Goal: Transaction & Acquisition: Purchase product/service

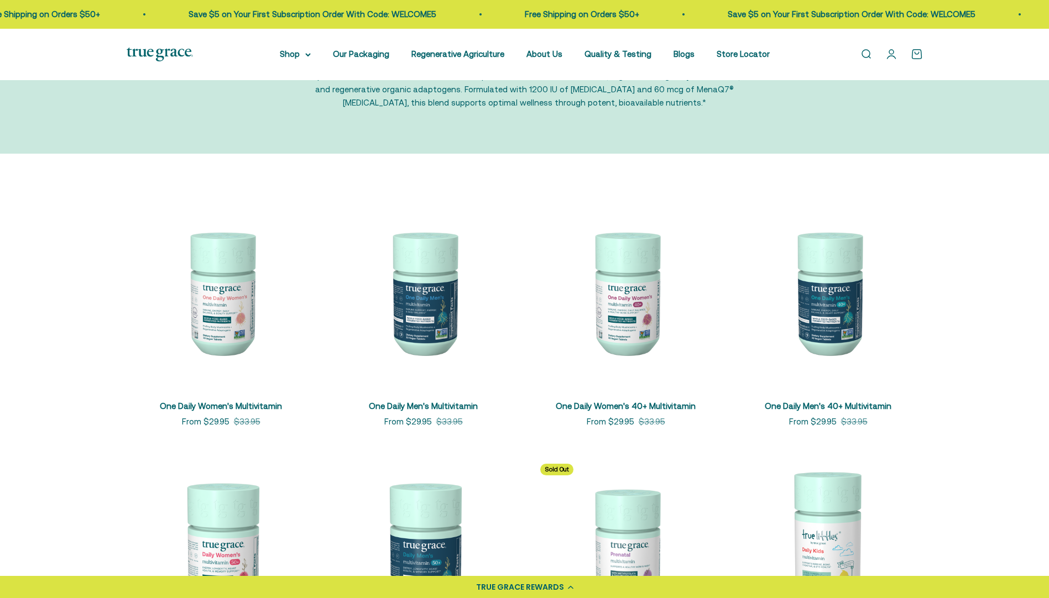
scroll to position [111, 0]
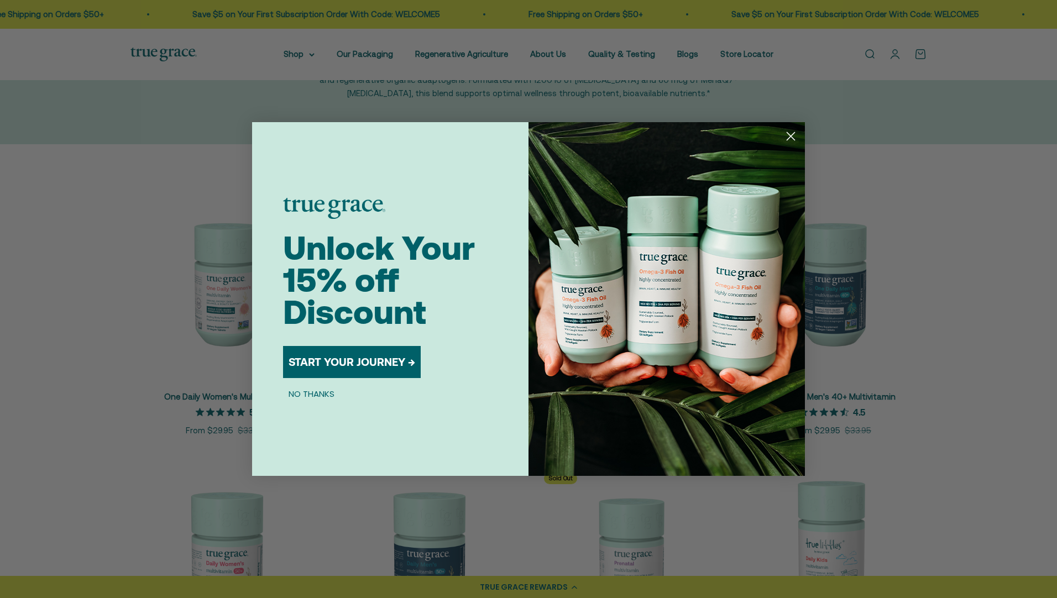
click at [790, 132] on circle "Close dialog" at bounding box center [791, 136] width 18 height 18
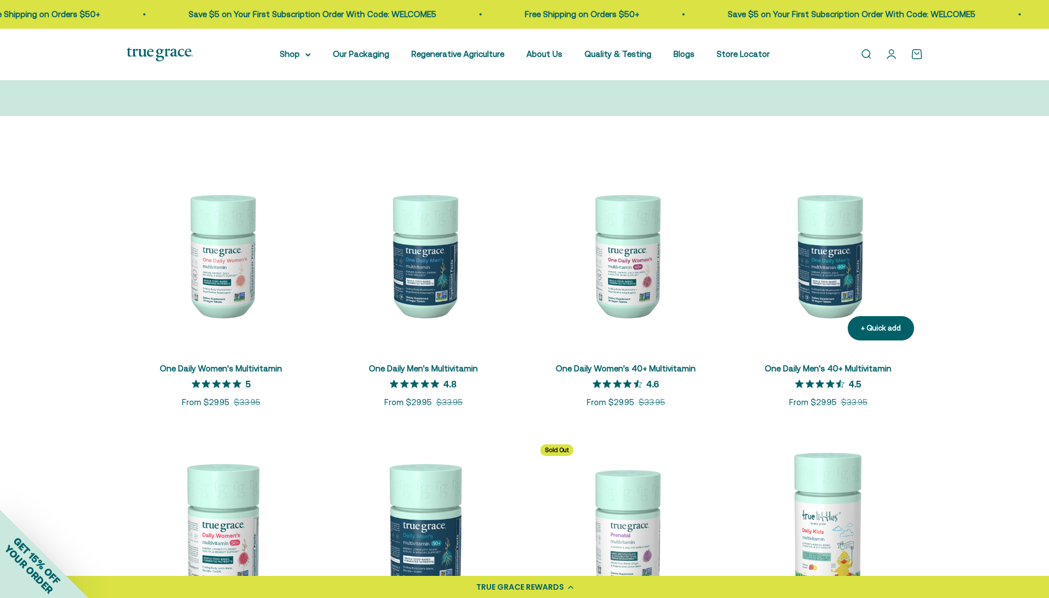
scroll to position [221, 0]
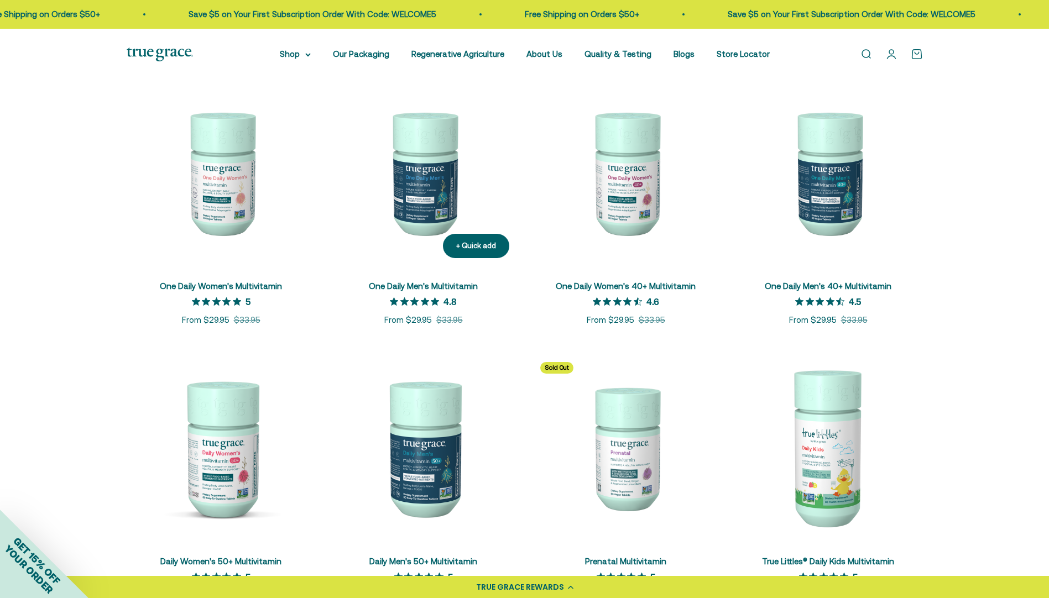
click at [430, 201] on img at bounding box center [423, 172] width 189 height 189
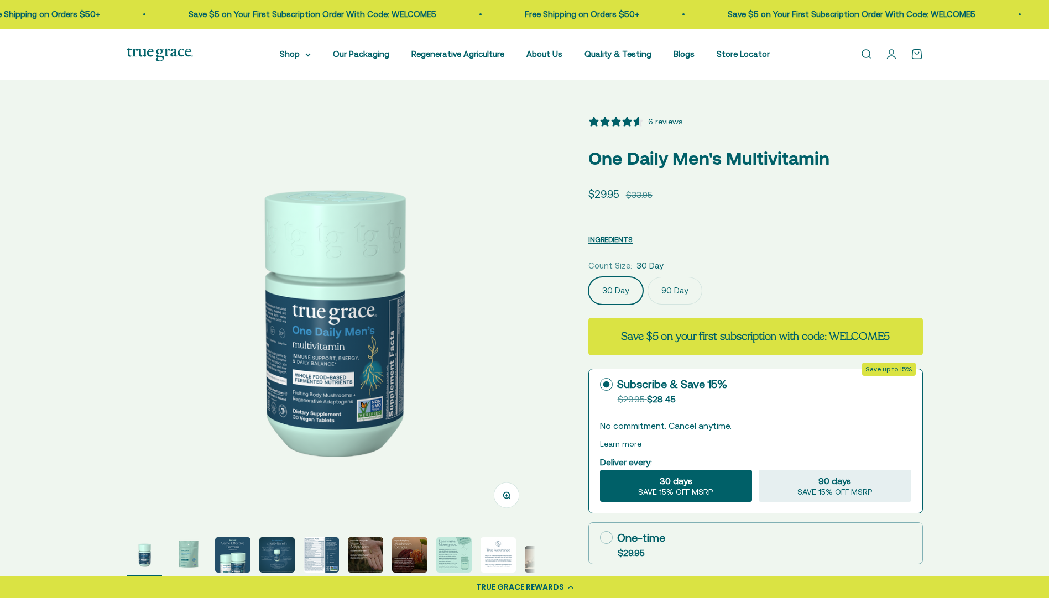
select select "3"
click at [658, 287] on label "90 Day" at bounding box center [674, 291] width 55 height 28
click at [588, 277] on input "90 Day" at bounding box center [588, 276] width 1 height 1
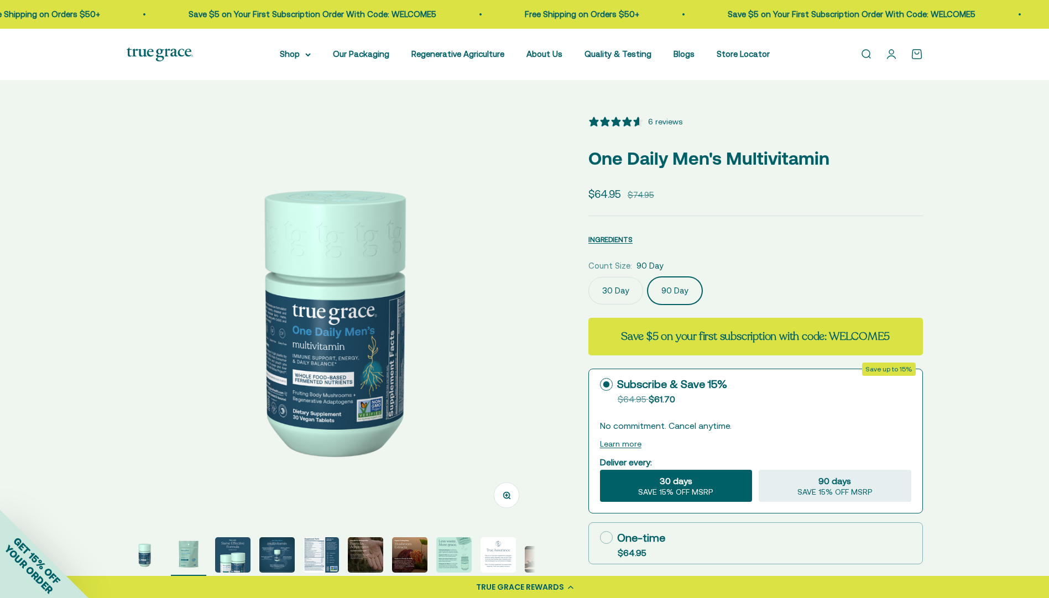
scroll to position [0, 422]
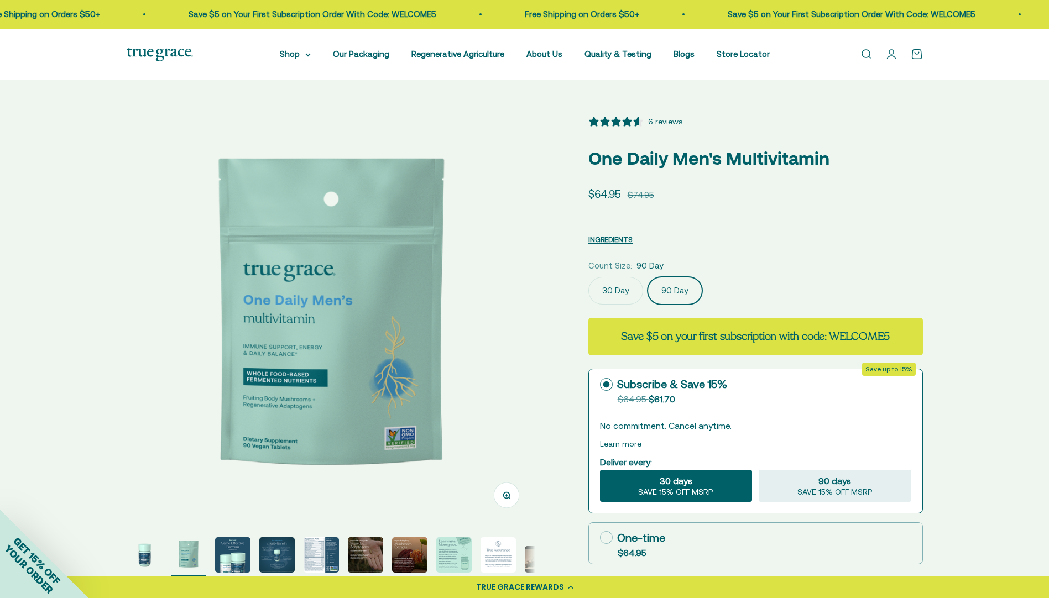
click at [618, 288] on label "30 Day" at bounding box center [615, 291] width 55 height 28
click at [588, 277] on input "30 Day" at bounding box center [588, 276] width 1 height 1
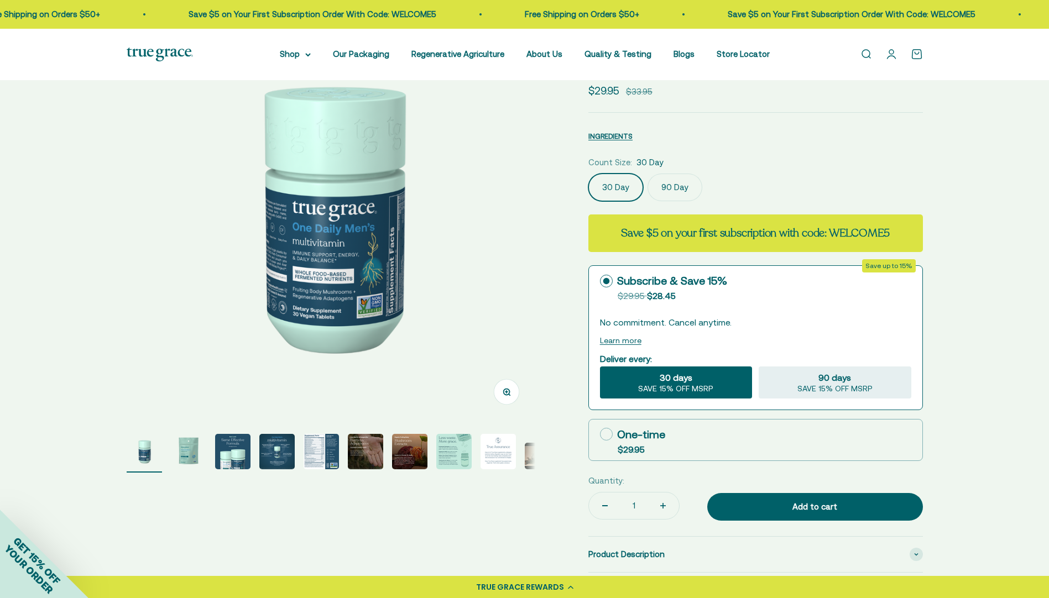
scroll to position [111, 0]
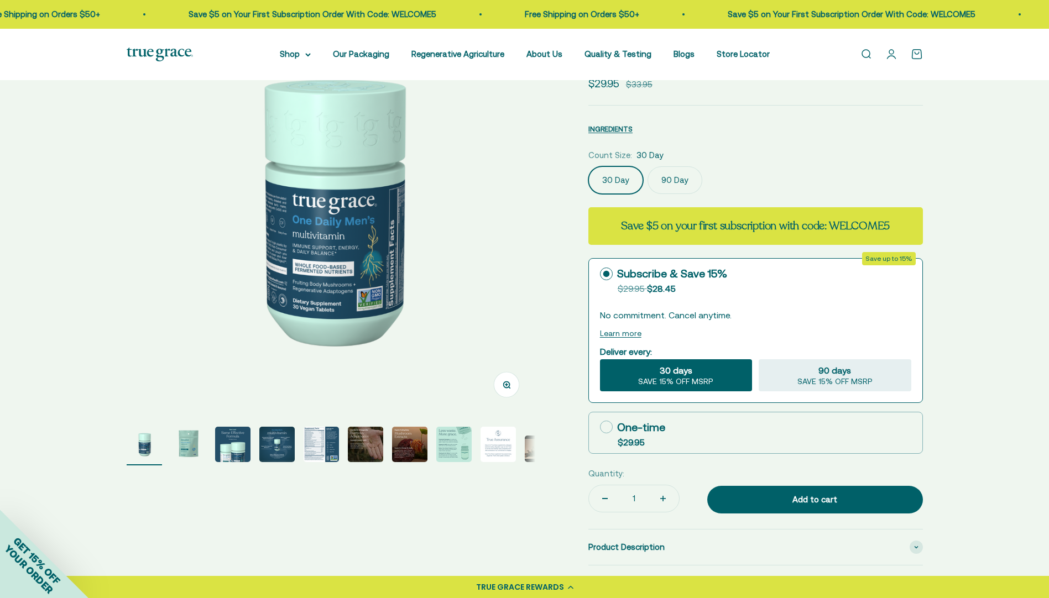
click at [367, 449] on img "Go to item 6" at bounding box center [365, 444] width 35 height 35
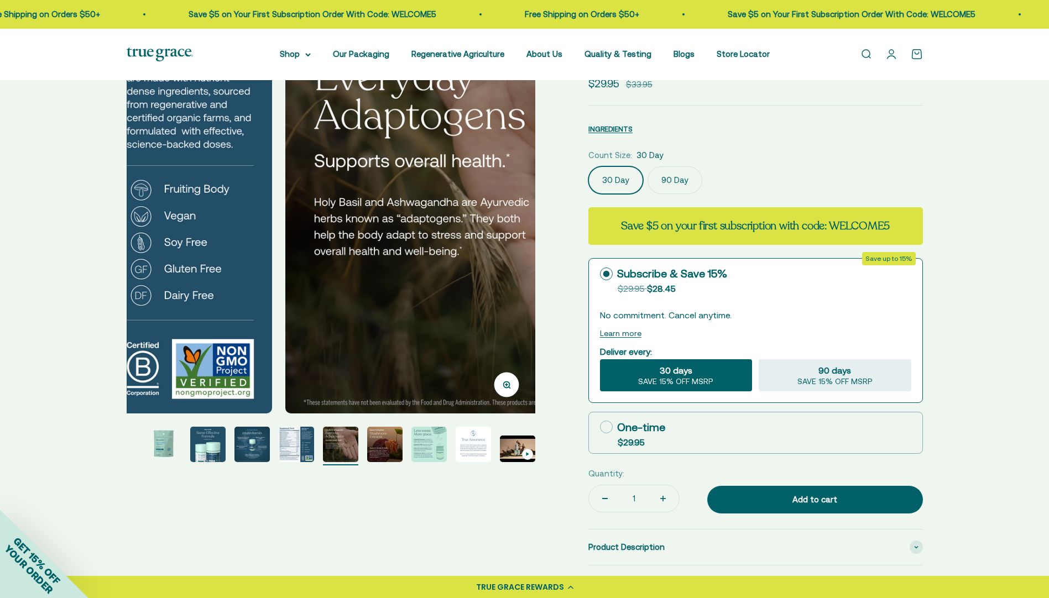
scroll to position [0, 2109]
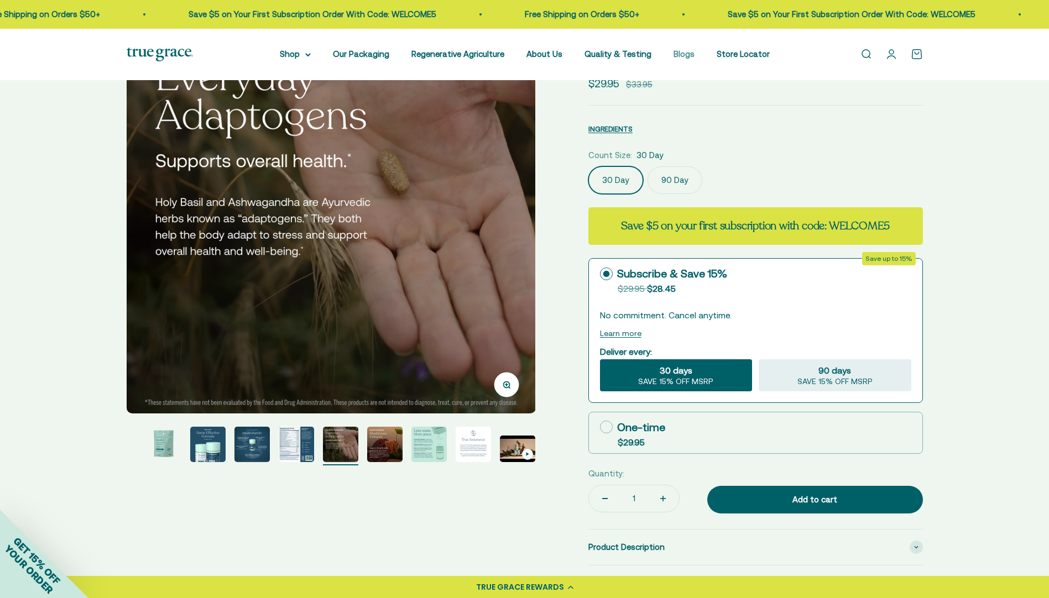
click at [681, 55] on link "Blogs" at bounding box center [683, 53] width 21 height 9
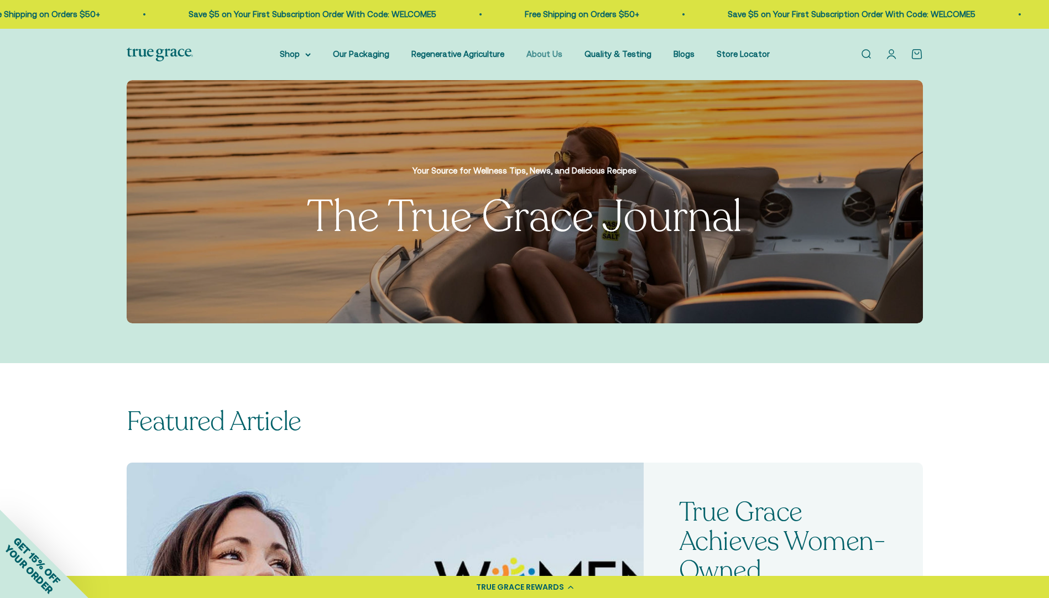
click at [544, 54] on link "About Us" at bounding box center [544, 53] width 36 height 9
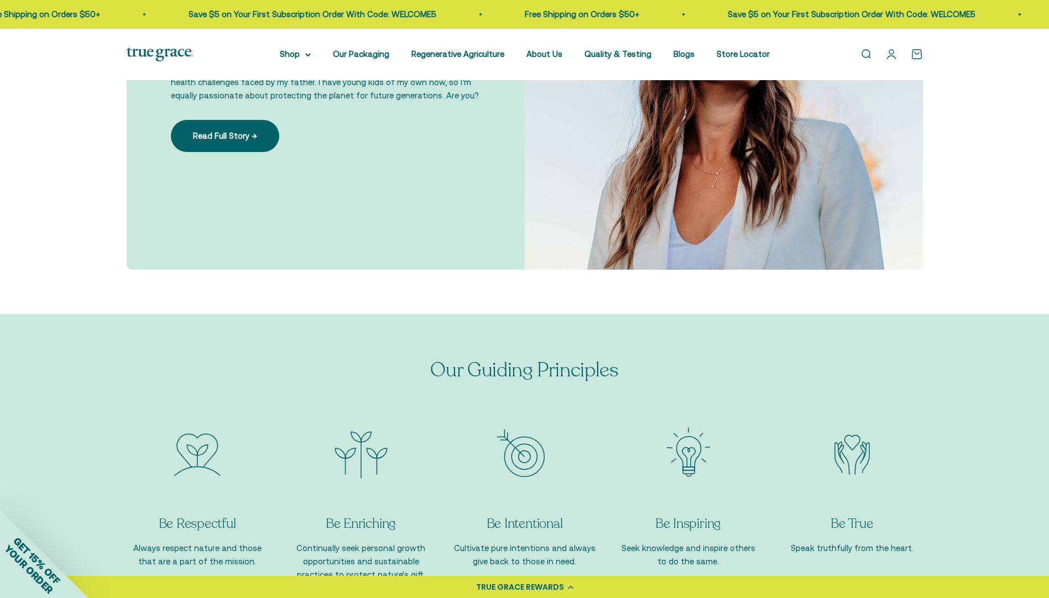
scroll to position [1106, 0]
